Goal: Check status: Check status

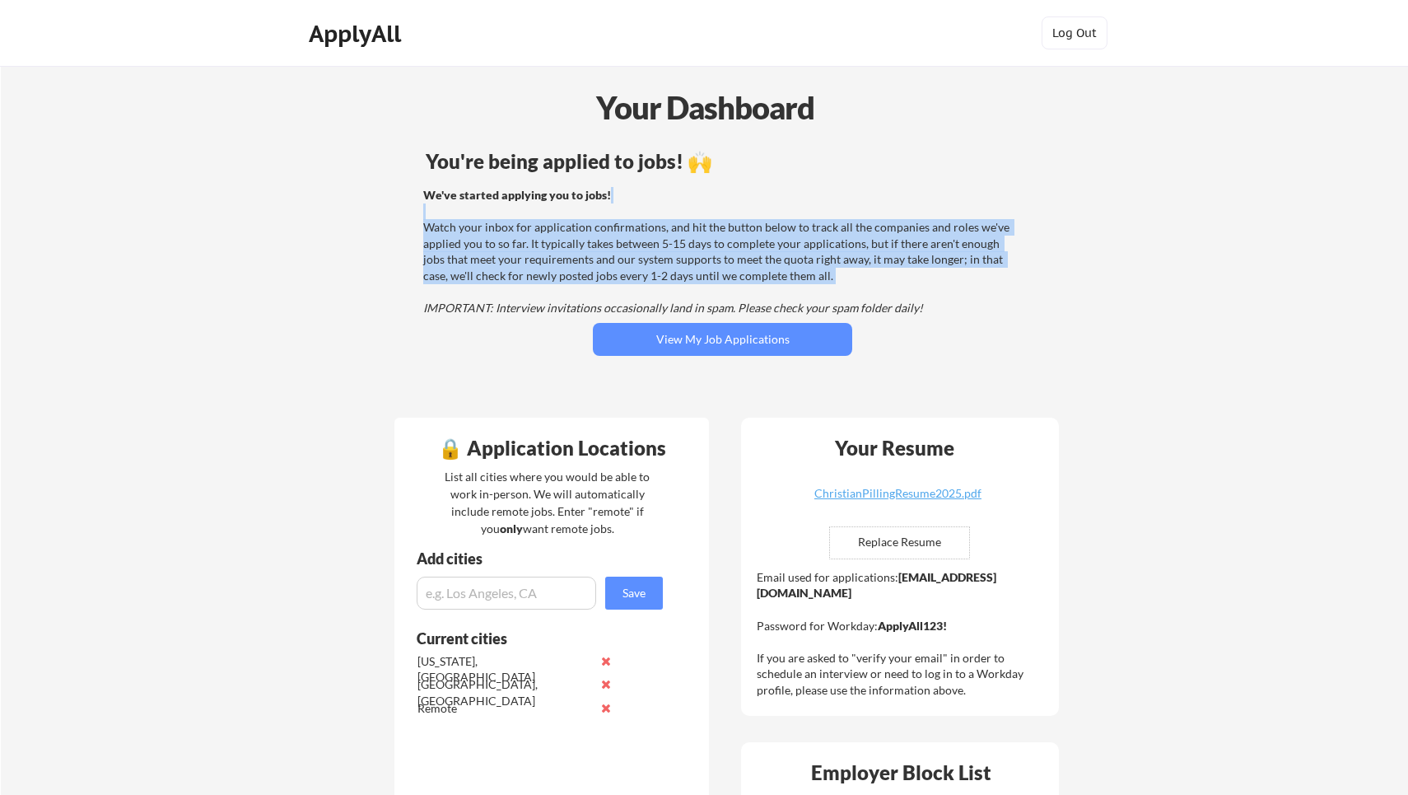
drag, startPoint x: 674, startPoint y: 200, endPoint x: 655, endPoint y: 286, distance: 87.9
click at [655, 286] on div "We've started applying you to jobs! Watch your inbox for application confirmati…" at bounding box center [720, 251] width 594 height 129
drag, startPoint x: 655, startPoint y: 286, endPoint x: 698, endPoint y: 210, distance: 87.4
click at [698, 210] on div "We've started applying you to jobs! Watch your inbox for application confirmati…" at bounding box center [720, 251] width 594 height 129
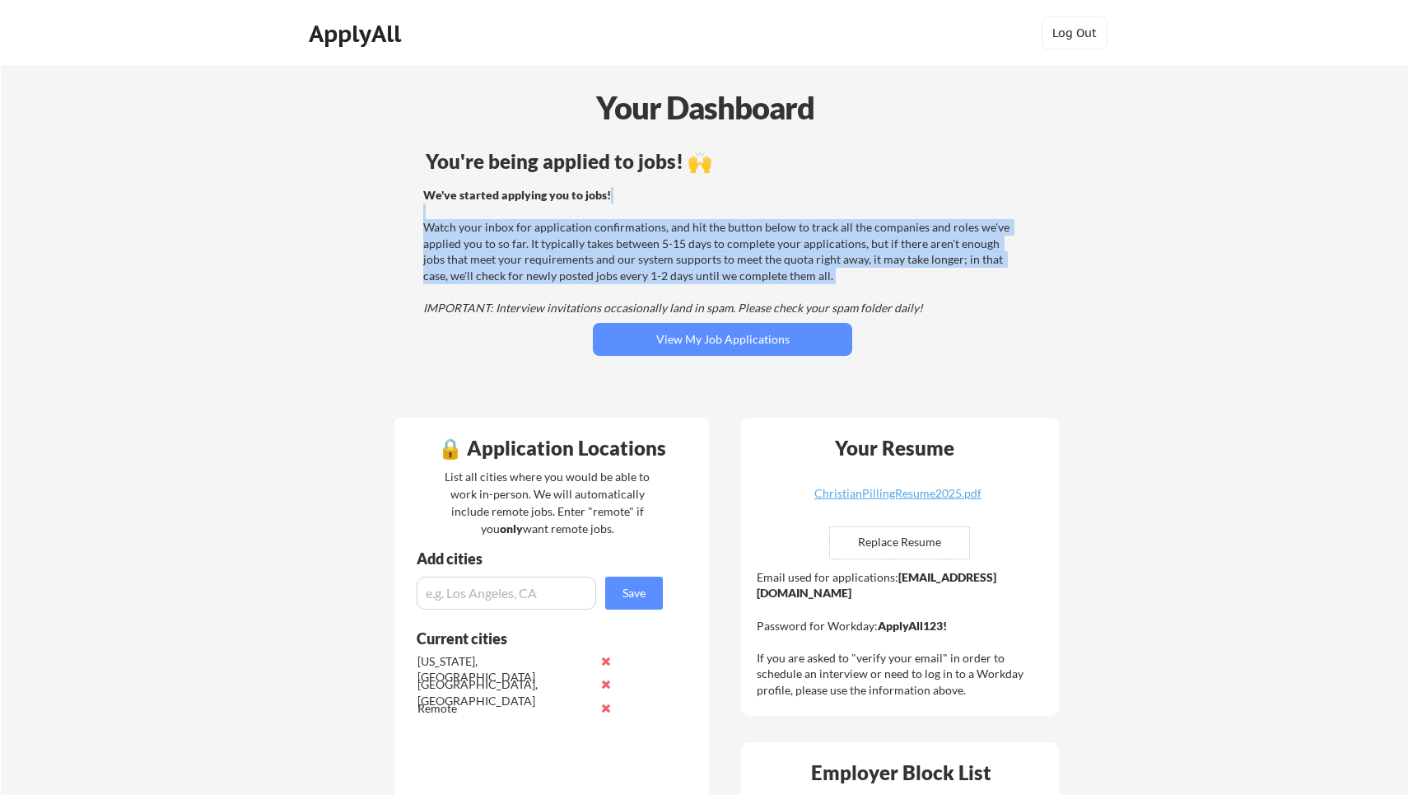
click at [698, 210] on div "We've started applying you to jobs! Watch your inbox for application confirmati…" at bounding box center [720, 251] width 594 height 129
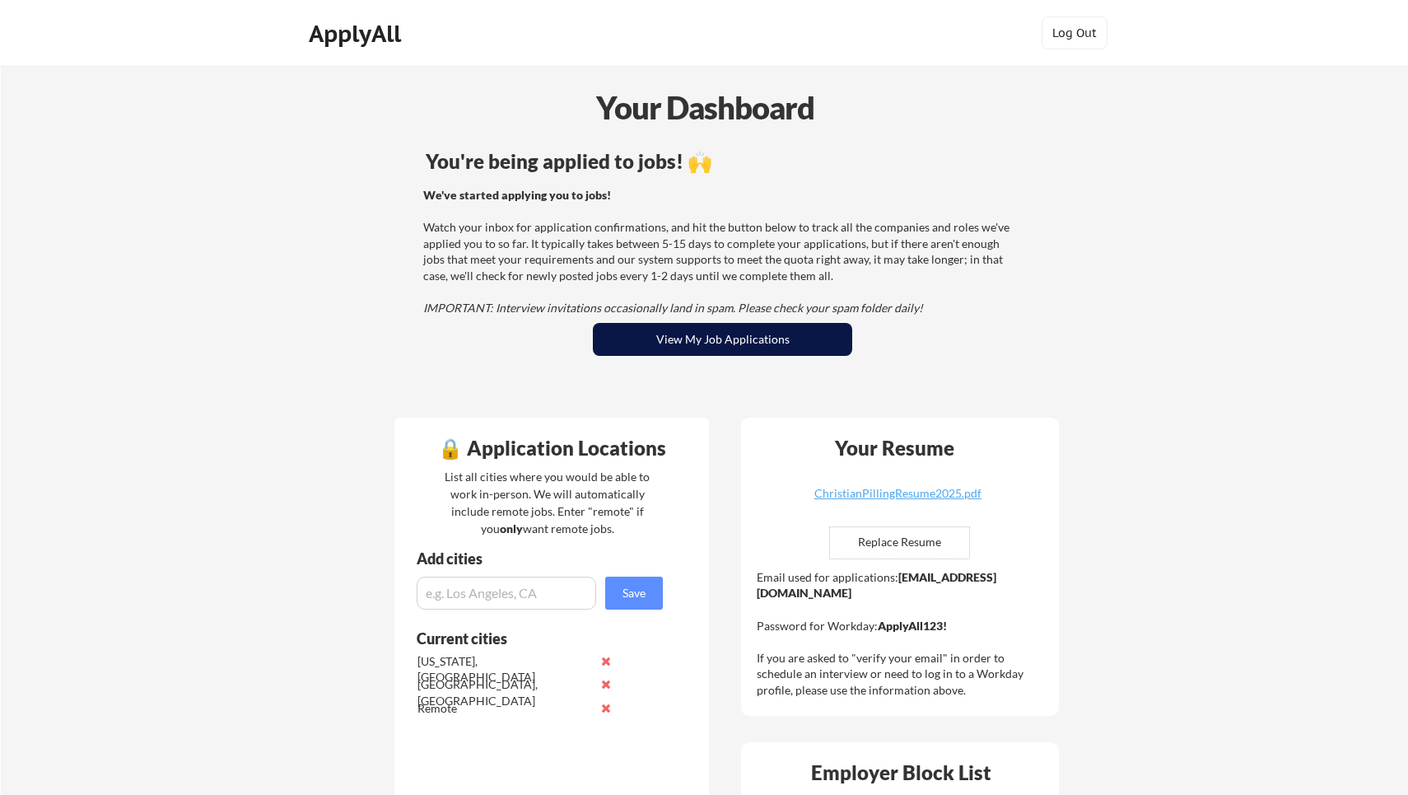
click at [696, 333] on button "View My Job Applications" at bounding box center [722, 339] width 259 height 33
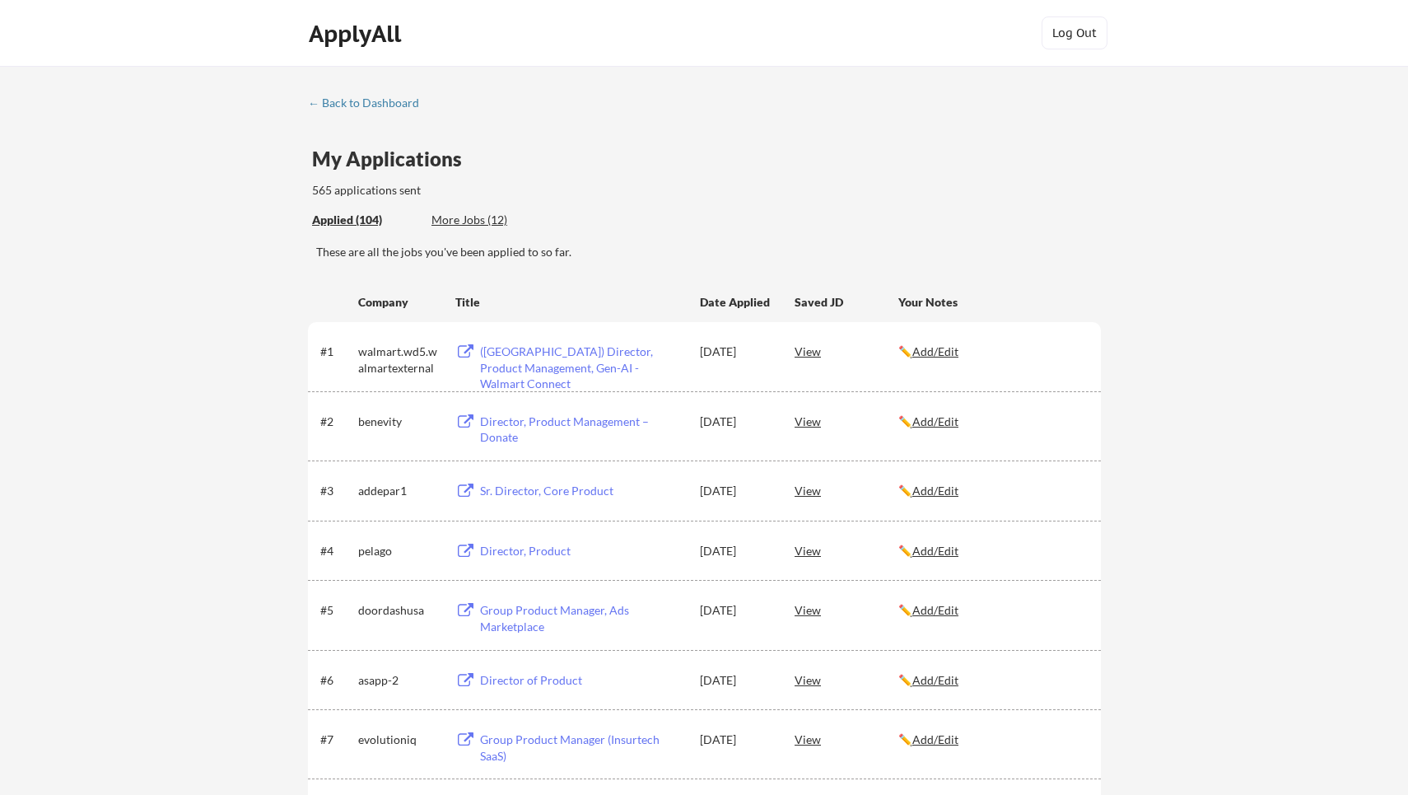
click at [368, 190] on div "565 applications sent" at bounding box center [471, 190] width 319 height 16
click at [376, 97] on div "← Back to Dashboard" at bounding box center [370, 103] width 124 height 12
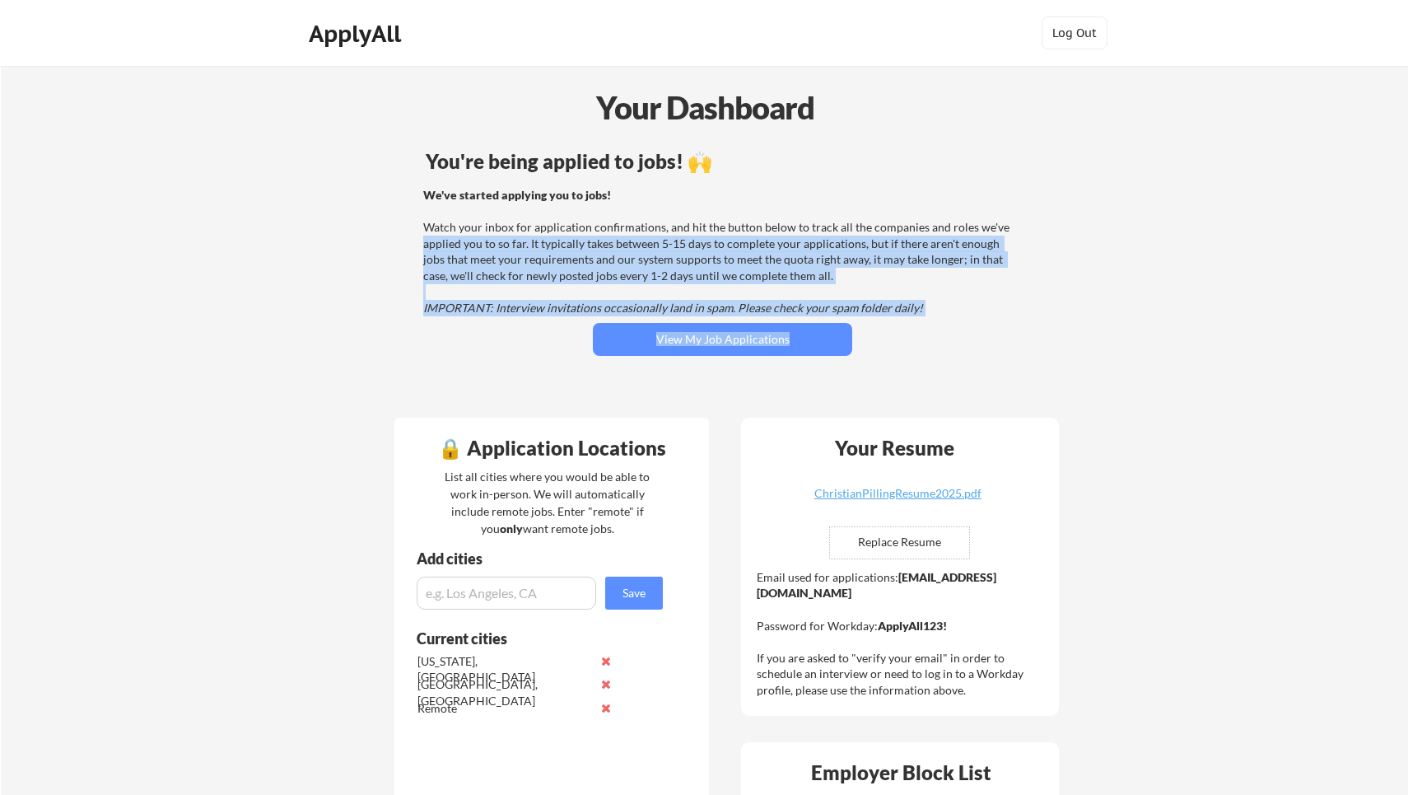
drag, startPoint x: 516, startPoint y: 336, endPoint x: 408, endPoint y: 236, distance: 147.4
click at [408, 236] on div "You're being applied to jobs! 🙌 We've started applying you to jobs! Watch your …" at bounding box center [722, 274] width 665 height 263
click at [408, 236] on div "We've started applying you to jobs! Watch your inbox for application confirmati…" at bounding box center [720, 251] width 660 height 129
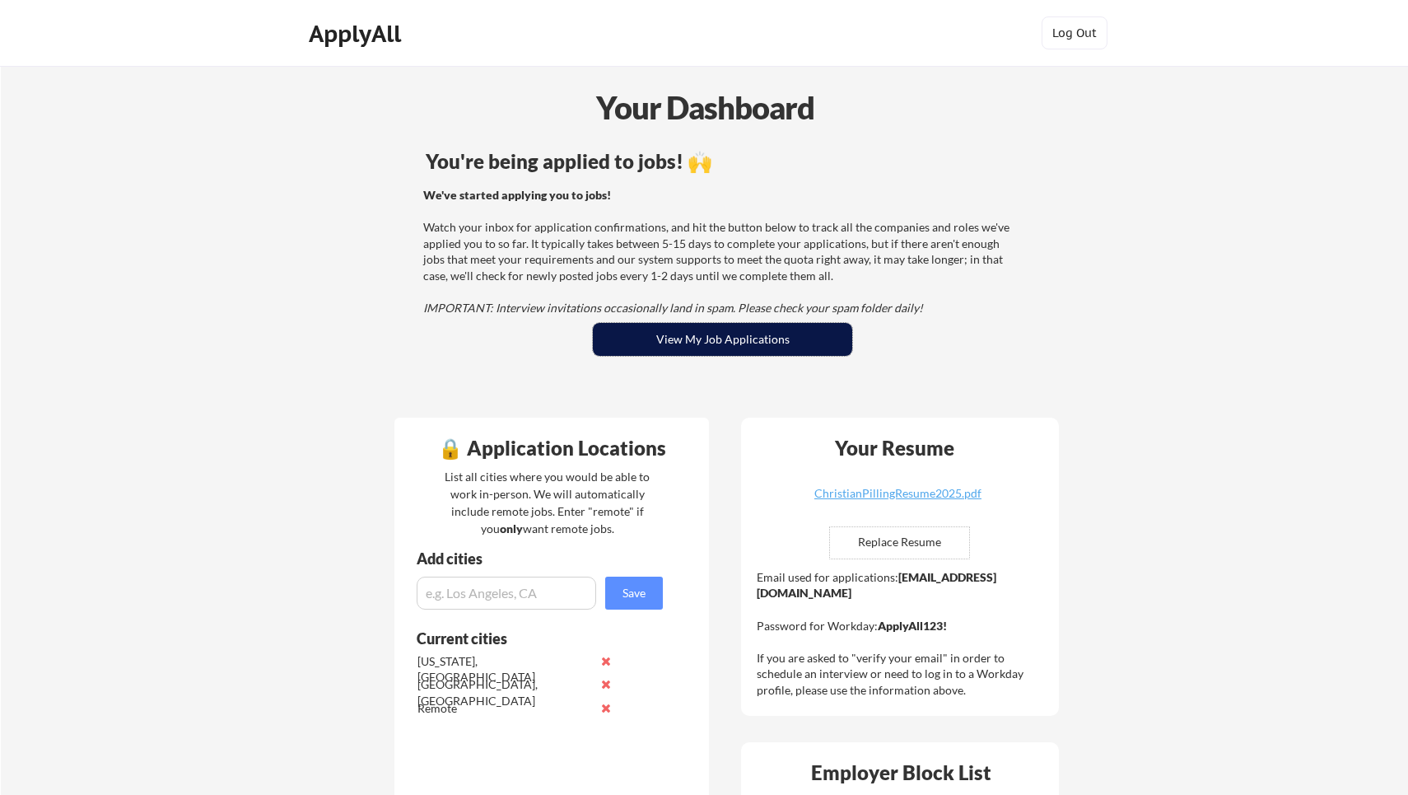
click at [639, 332] on button "View My Job Applications" at bounding box center [722, 339] width 259 height 33
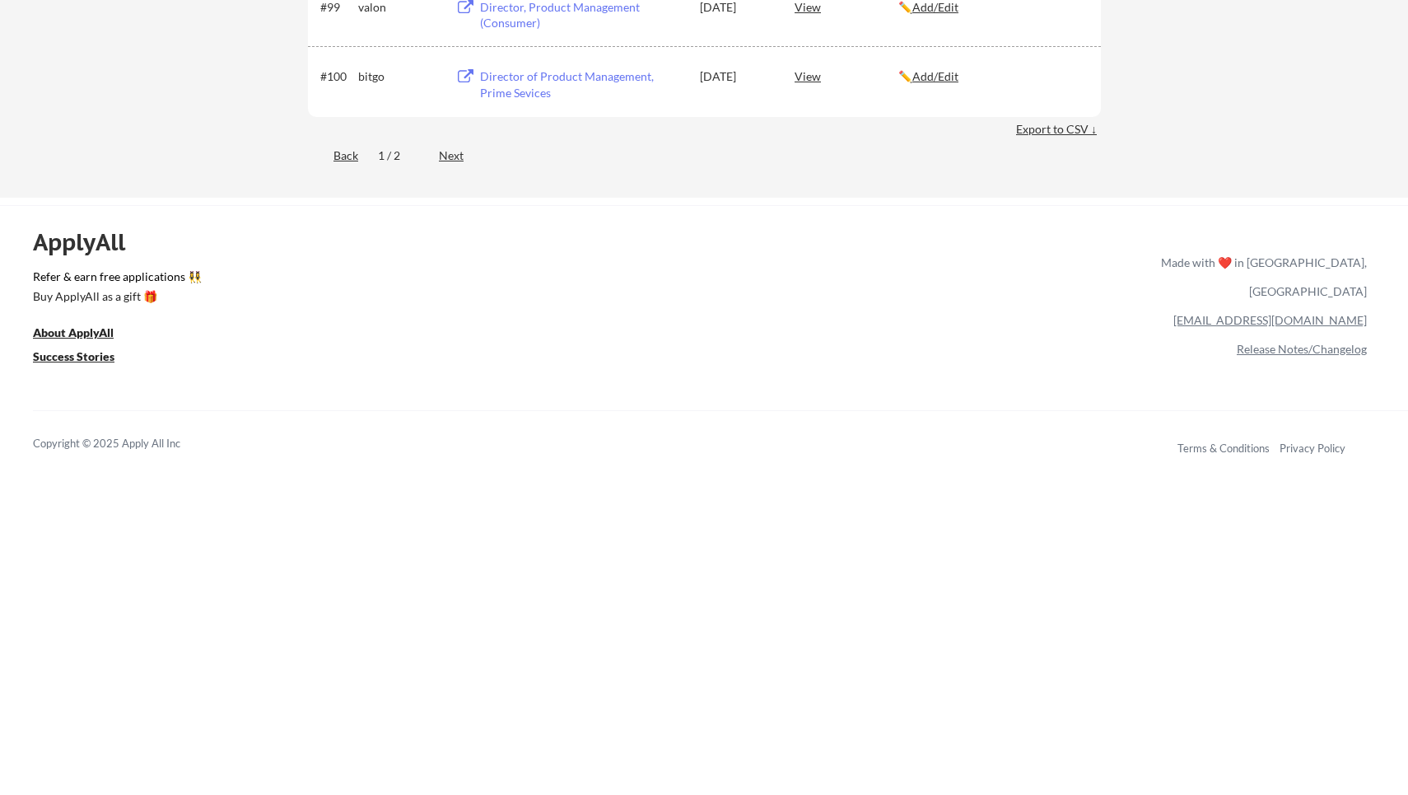
scroll to position [6724, 0]
